Goal: Information Seeking & Learning: Learn about a topic

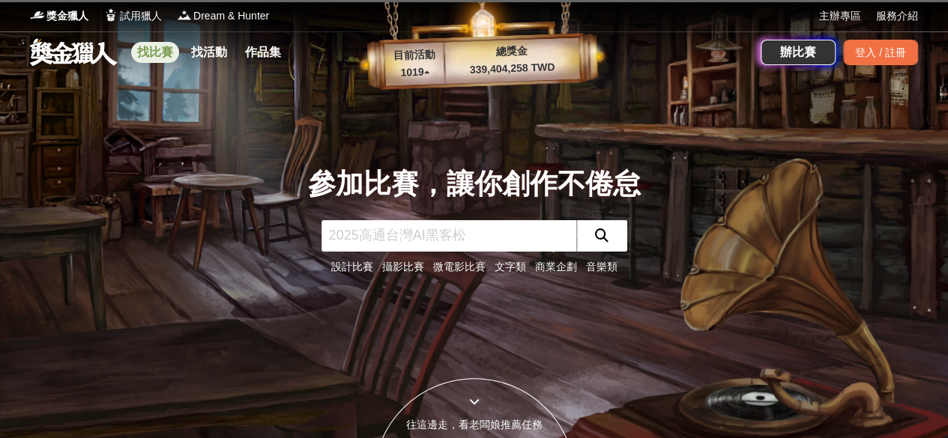
click at [156, 46] on link "找比賽" at bounding box center [155, 52] width 48 height 21
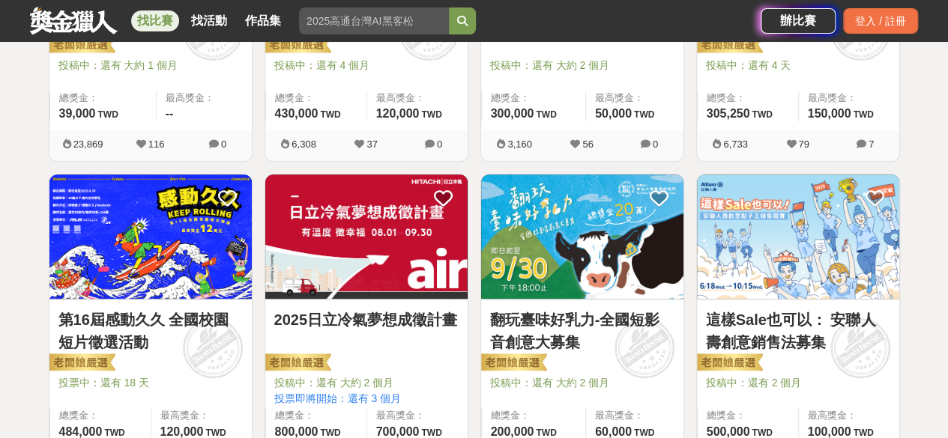
scroll to position [506, 0]
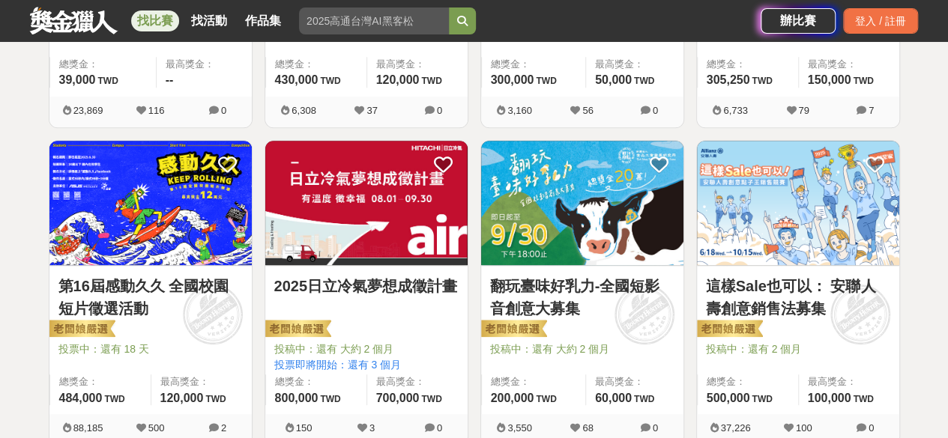
click at [588, 281] on link "翻玩臺味好乳力-全國短影音創意大募集" at bounding box center [582, 297] width 184 height 45
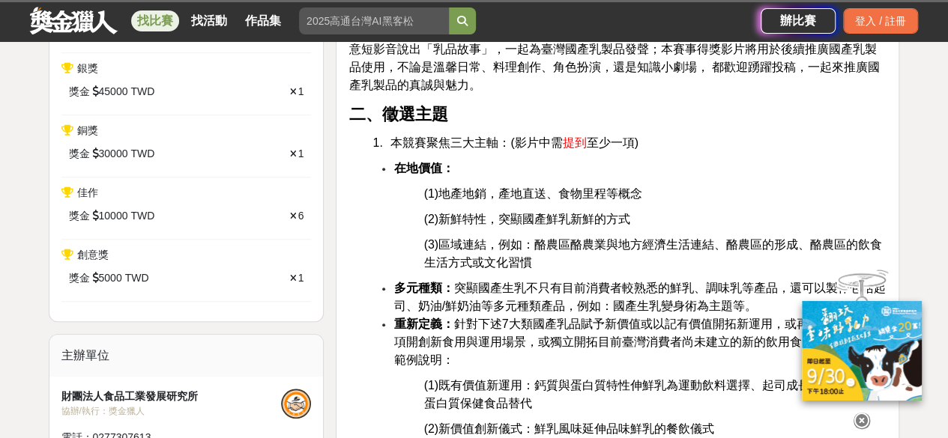
scroll to position [480, 0]
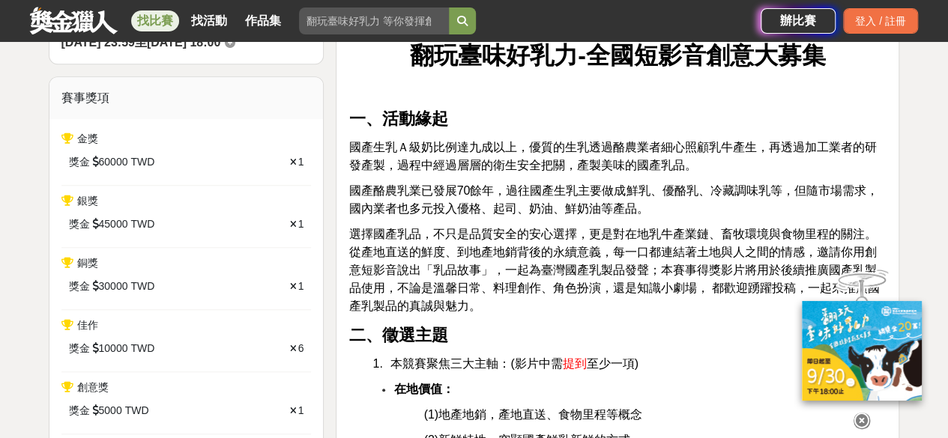
click at [860, 412] on icon at bounding box center [862, 414] width 16 height 16
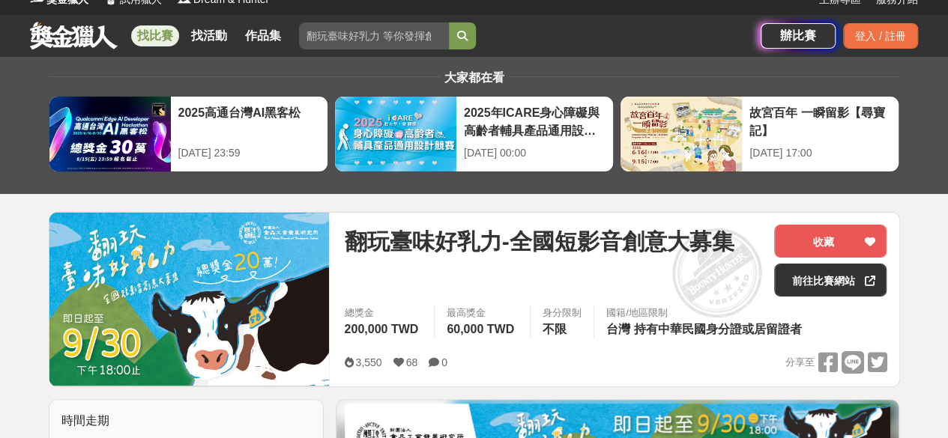
scroll to position [0, 0]
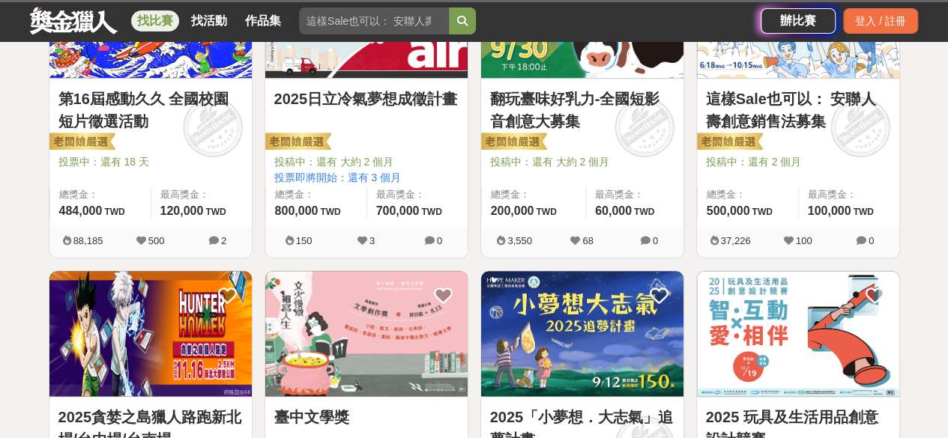
scroll to position [834, 0]
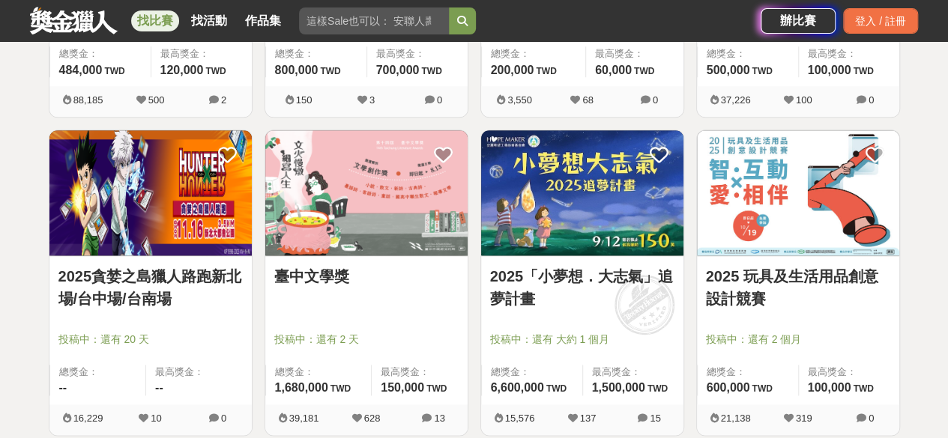
click at [135, 271] on link "2025貪婪之島獵人路跑新北場/台中場/台南場" at bounding box center [150, 287] width 184 height 45
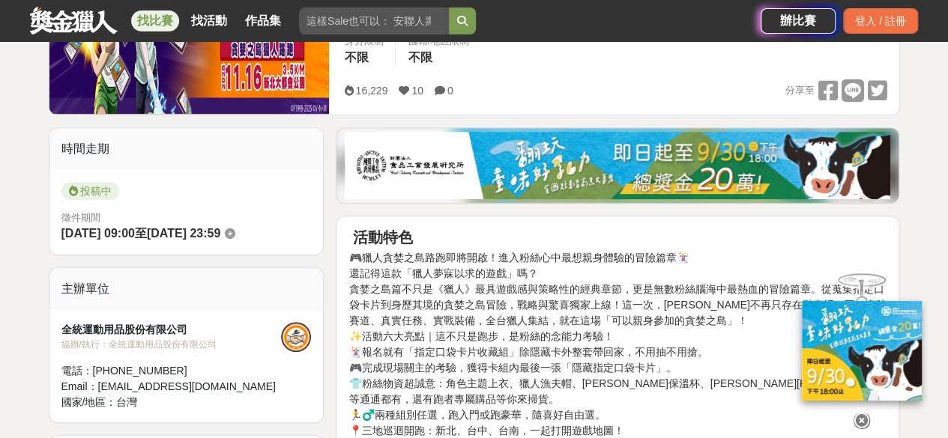
scroll to position [389, 0]
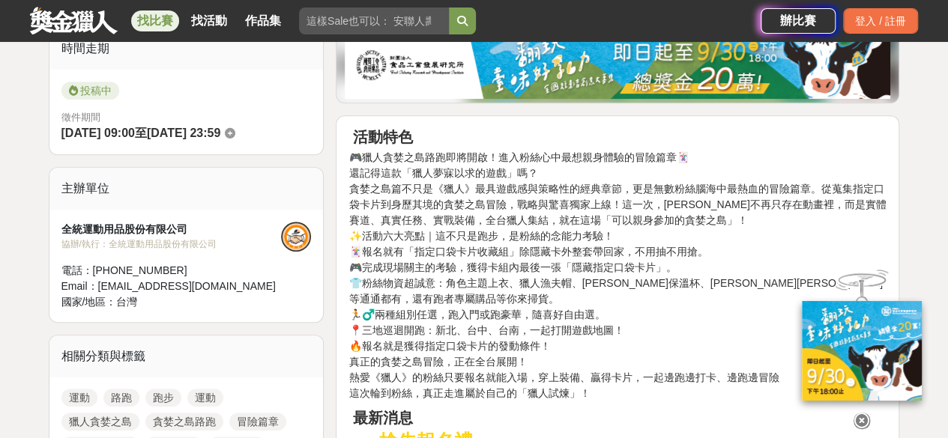
click at [863, 417] on icon at bounding box center [862, 421] width 16 height 16
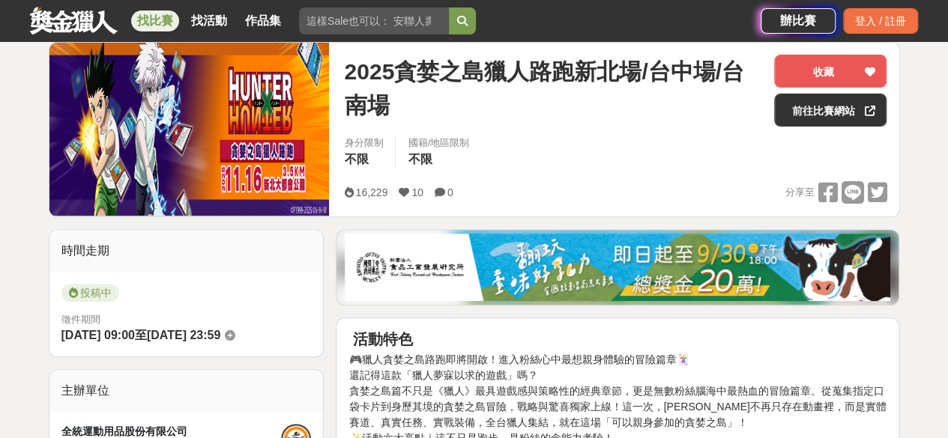
scroll to position [154, 0]
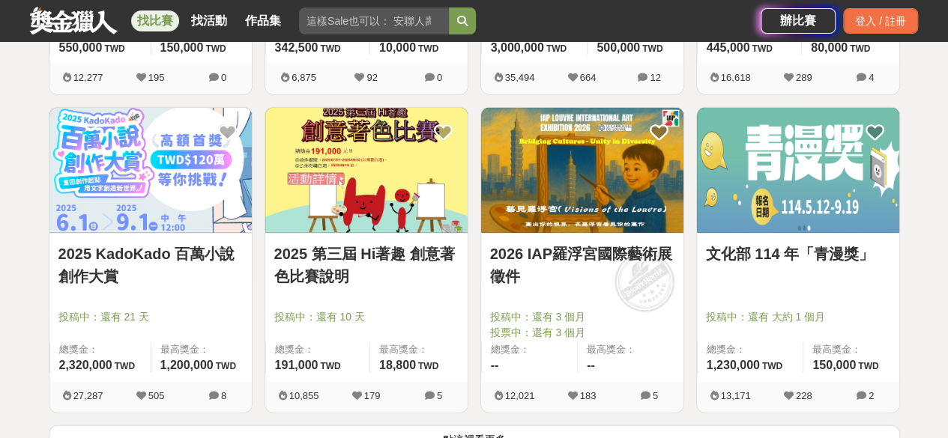
scroll to position [1994, 0]
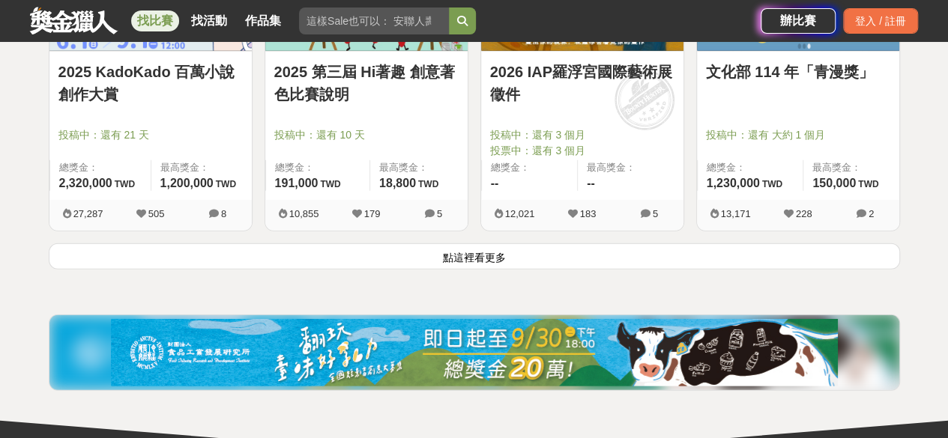
click at [454, 255] on button "點這裡看更多" at bounding box center [474, 257] width 851 height 26
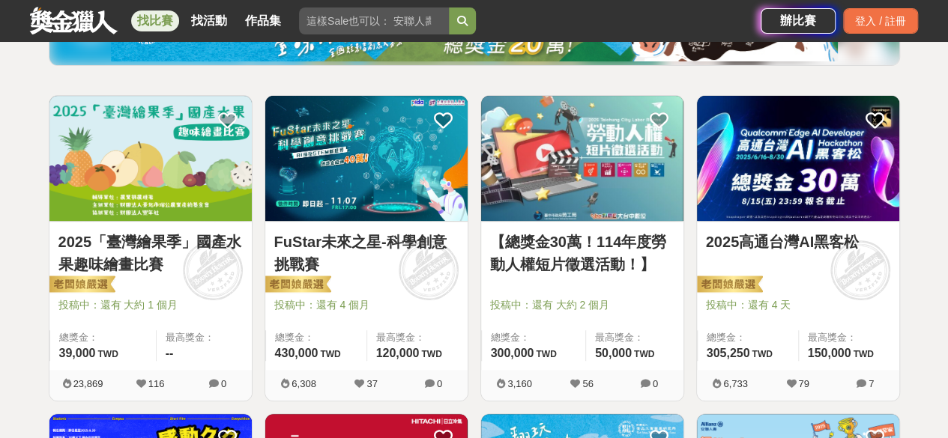
scroll to position [230, 0]
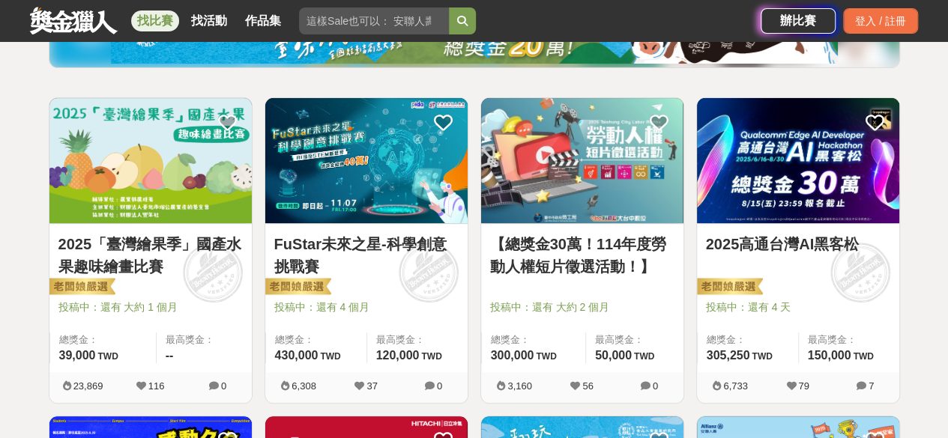
click at [327, 238] on link "FuStar未來之星-科學創意挑戰賽" at bounding box center [366, 255] width 184 height 45
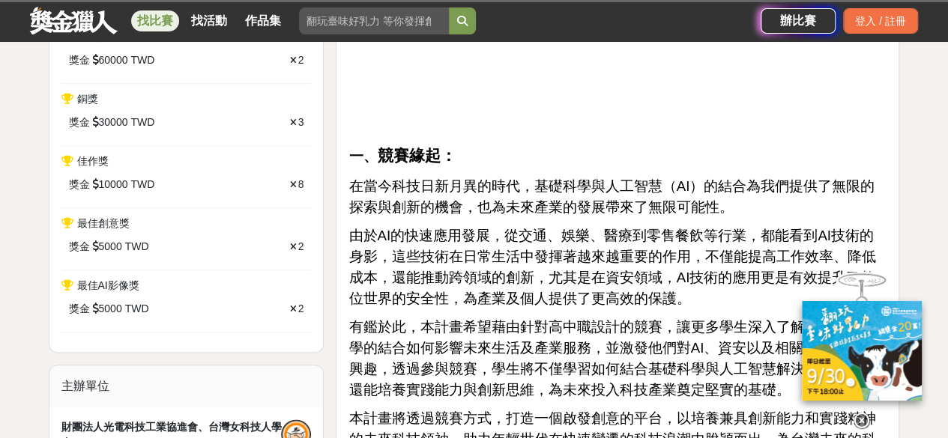
scroll to position [734, 0]
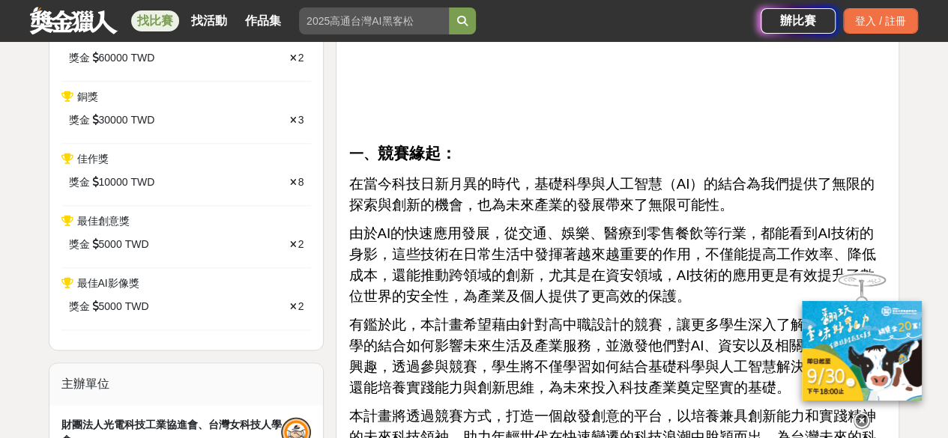
click at [860, 417] on icon at bounding box center [862, 410] width 16 height 16
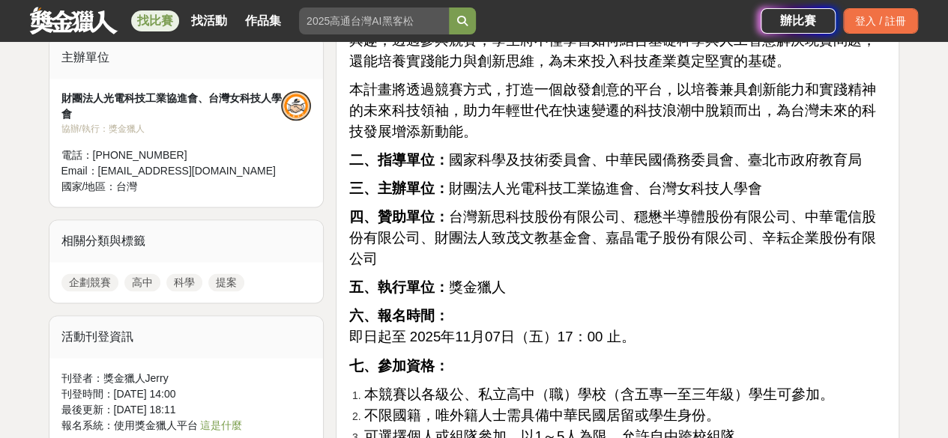
scroll to position [1063, 0]
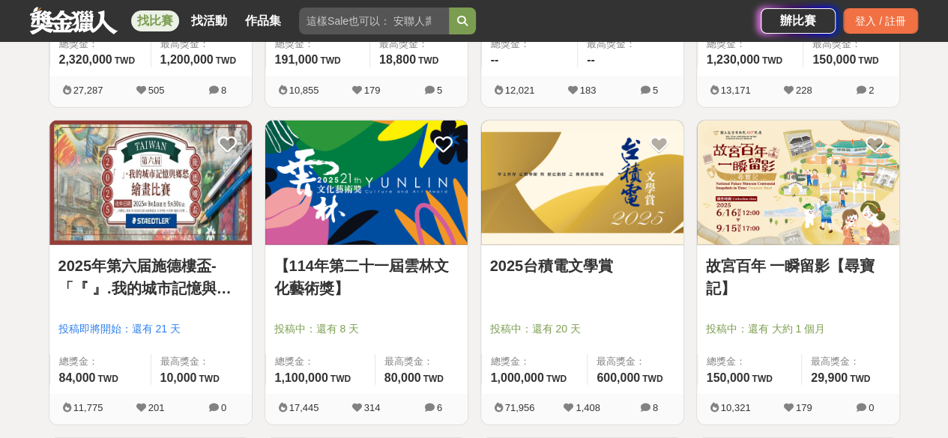
scroll to position [2138, 0]
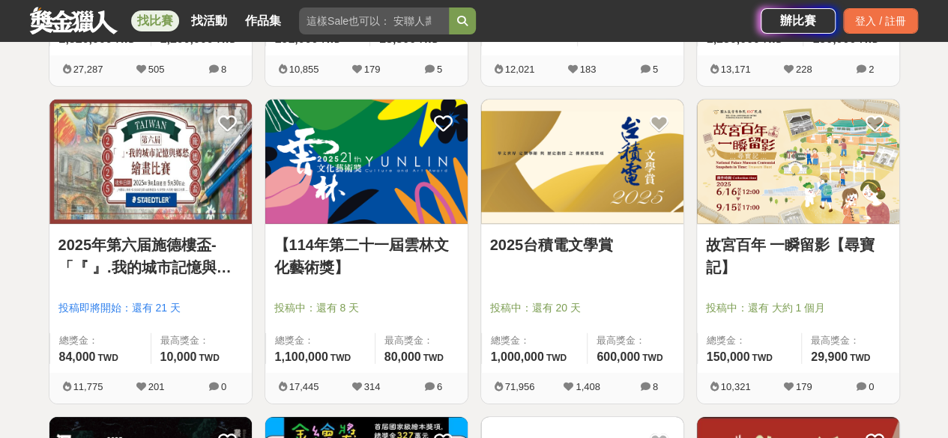
click at [146, 256] on link "2025年第六届施德樓盃-「『 』.我的城市記憶與鄉愁」繪畫比賽" at bounding box center [150, 256] width 184 height 45
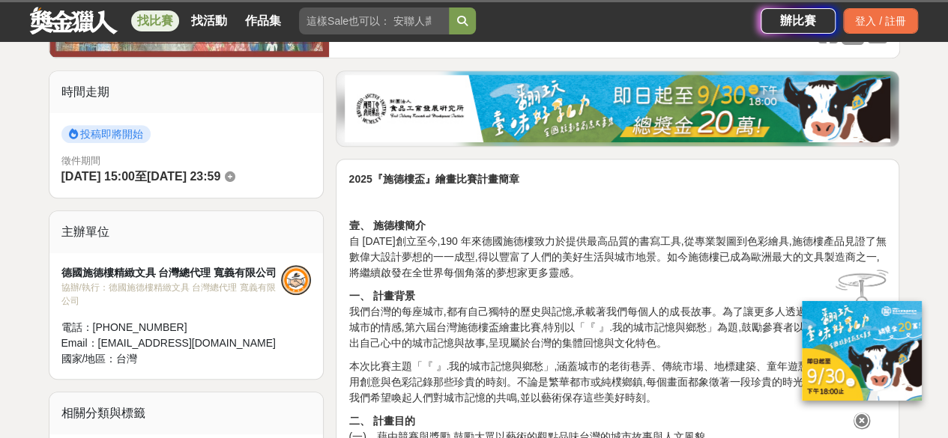
scroll to position [354, 0]
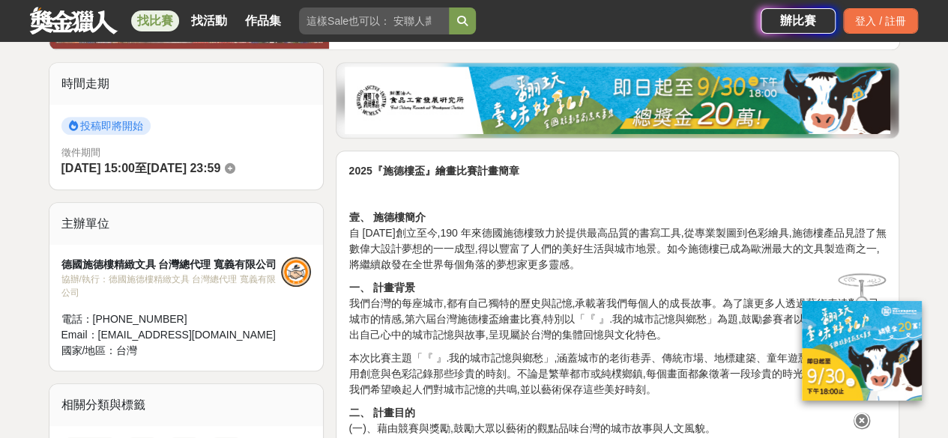
click at [863, 416] on icon at bounding box center [862, 417] width 16 height 16
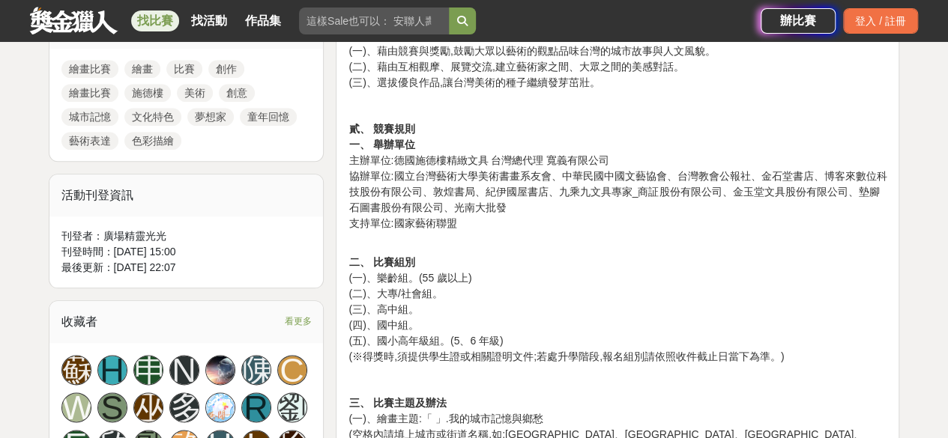
scroll to position [878, 0]
